Goal: Task Accomplishment & Management: Manage account settings

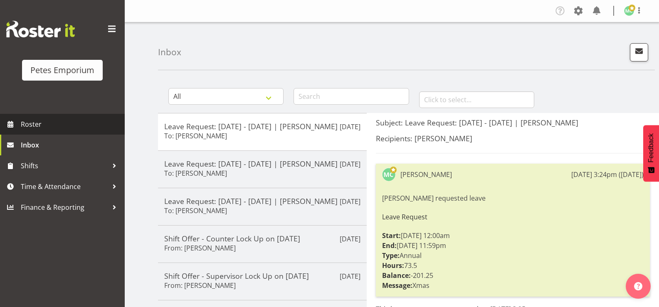
click at [36, 126] on span "Roster" at bounding box center [71, 124] width 100 height 12
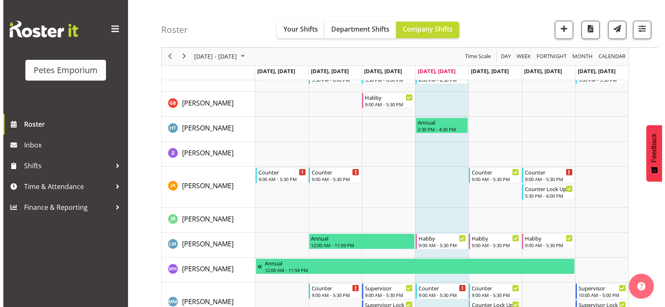
scroll to position [333, 0]
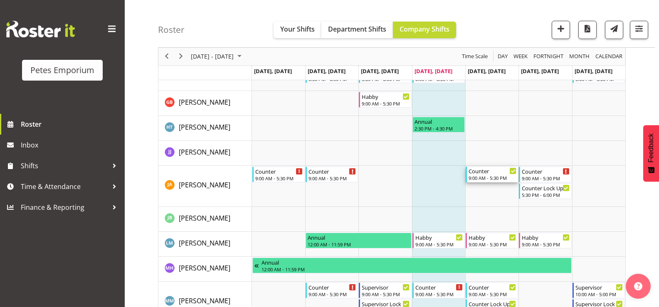
click at [486, 178] on div "9:00 AM - 5:30 PM" at bounding box center [492, 178] width 48 height 7
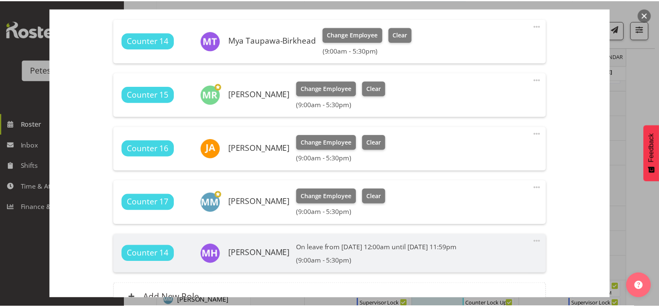
scroll to position [249, 0]
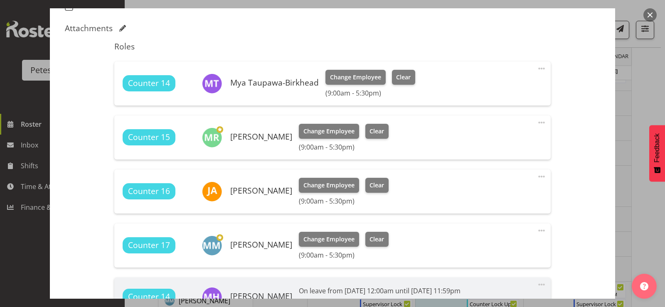
click at [651, 14] on button "button" at bounding box center [649, 14] width 13 height 13
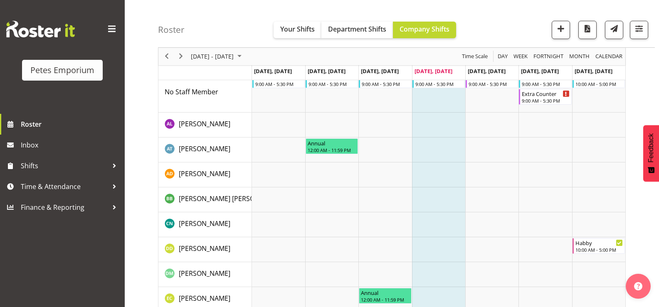
scroll to position [0, 0]
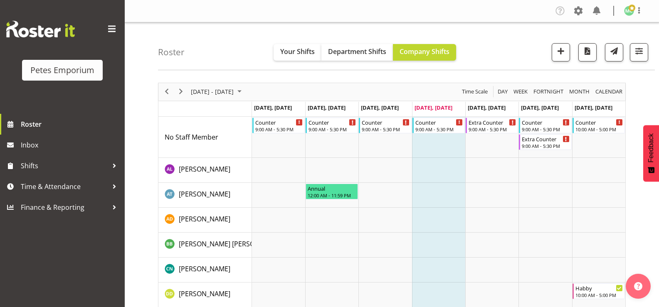
click at [630, 15] on img at bounding box center [629, 11] width 10 height 10
click at [589, 44] on link "Log Out" at bounding box center [604, 43] width 80 height 15
